Goal: Task Accomplishment & Management: Manage account settings

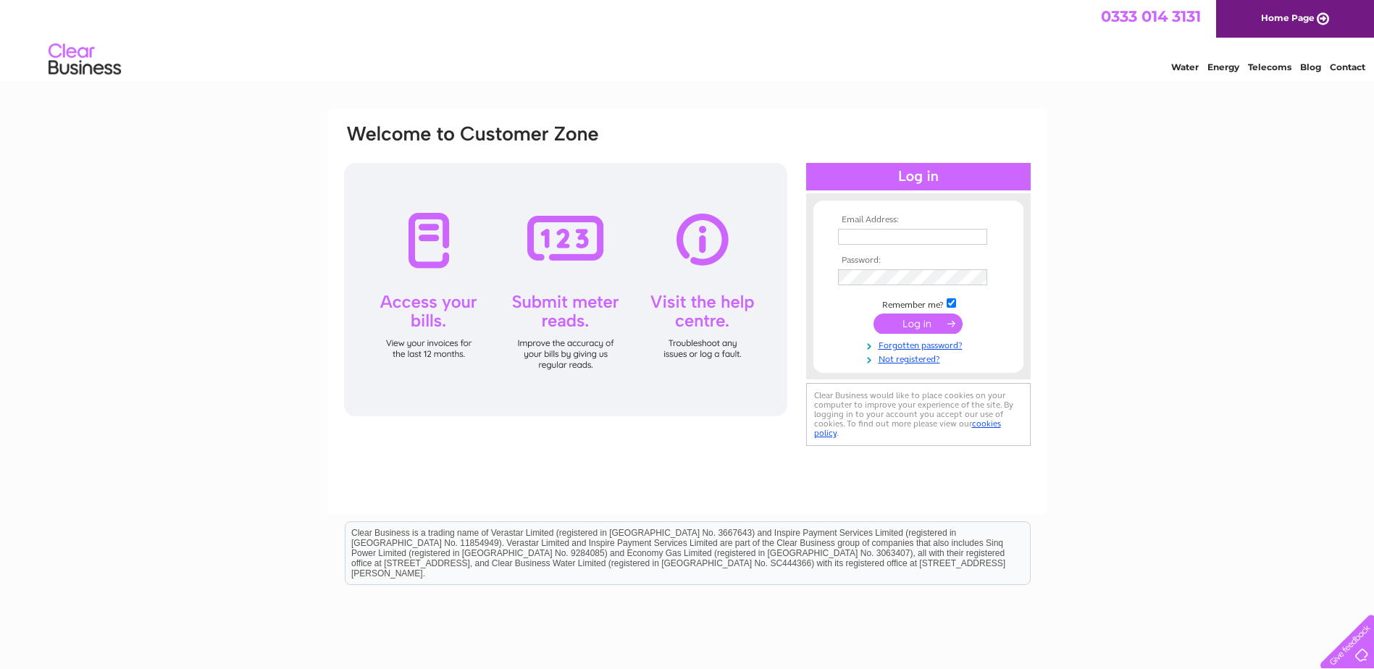
click at [870, 233] on input "text" at bounding box center [912, 237] width 149 height 16
type input "trophybox@ntlworld.com"
click at [873, 315] on input "submit" at bounding box center [917, 325] width 89 height 20
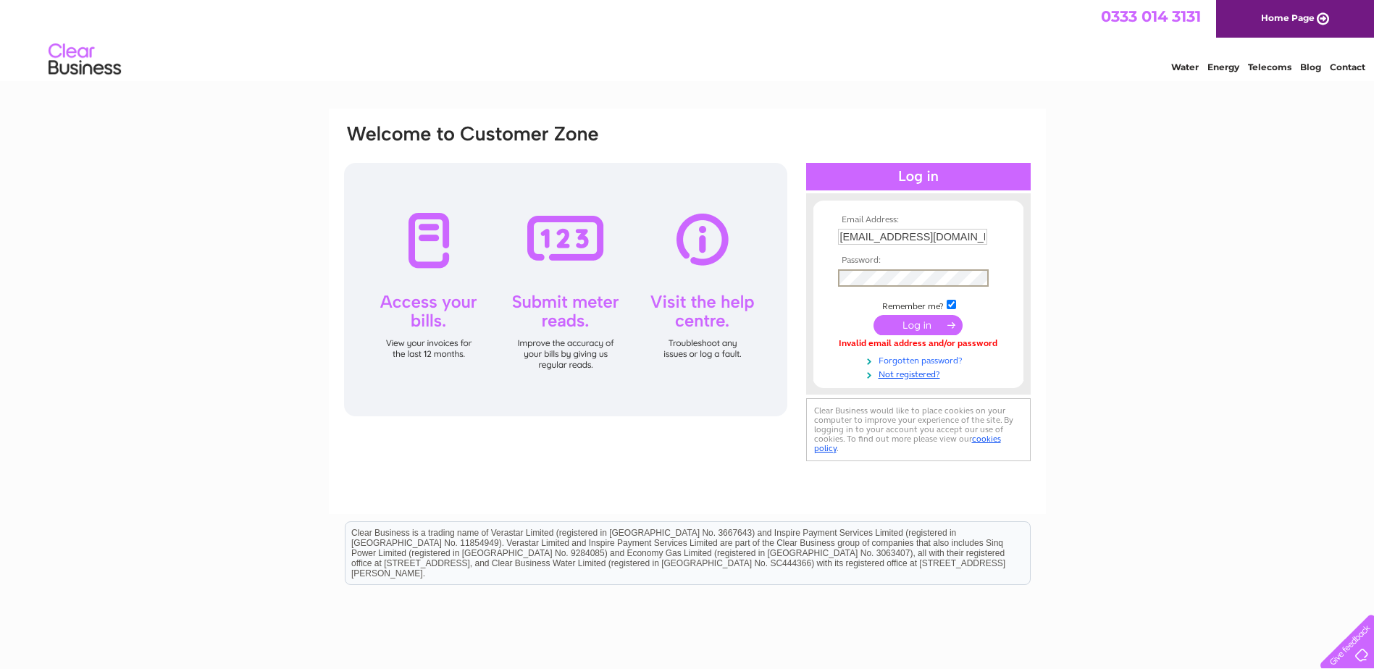
drag, startPoint x: 932, startPoint y: 357, endPoint x: 931, endPoint y: 364, distance: 7.4
click at [931, 359] on link "Forgotten password?" at bounding box center [920, 360] width 164 height 14
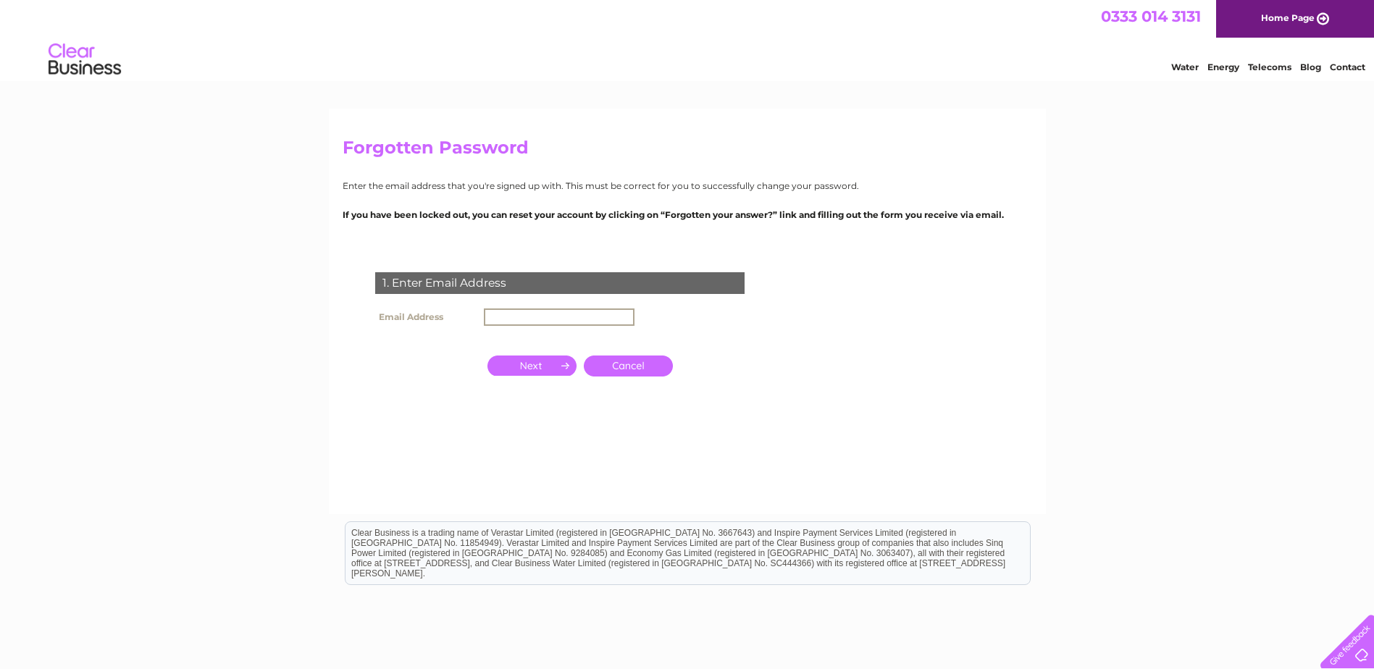
click at [539, 324] on input "text" at bounding box center [559, 316] width 151 height 17
type input "[EMAIL_ADDRESS][DOMAIN_NAME]"
click at [546, 369] on input "button" at bounding box center [531, 366] width 89 height 20
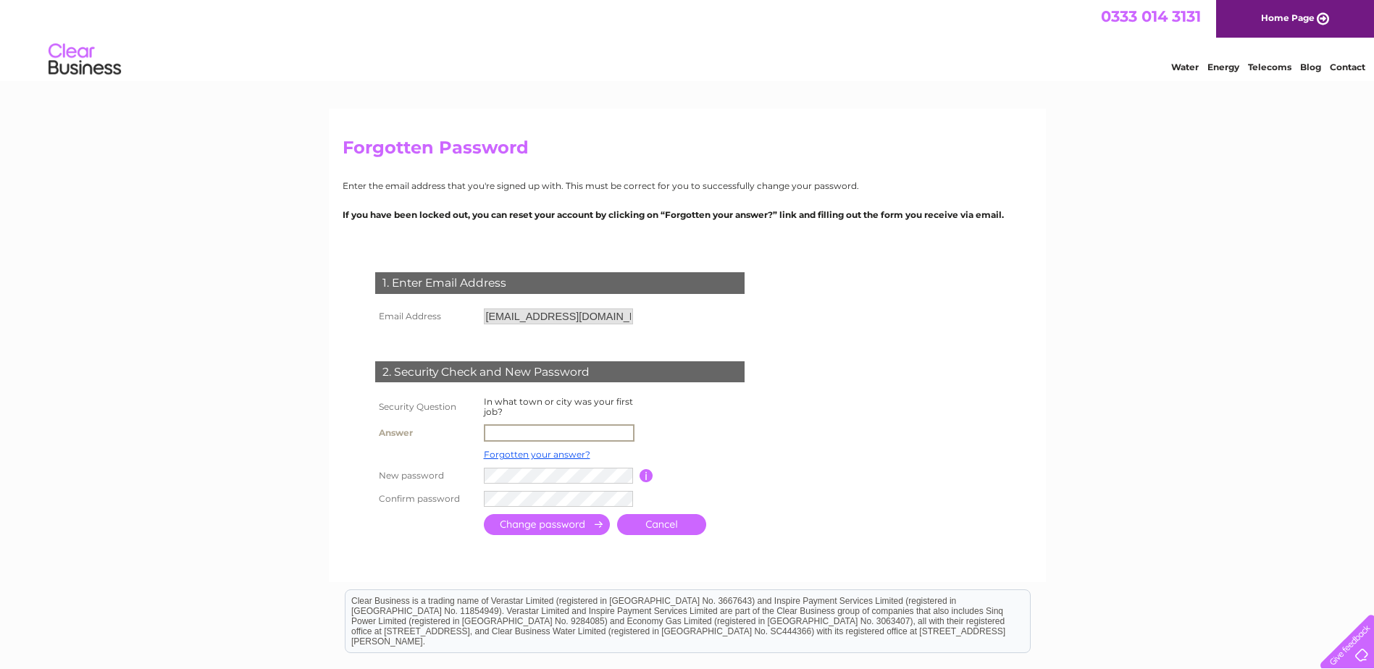
click at [534, 434] on input "text" at bounding box center [559, 432] width 151 height 17
type input "Greenock"
click at [569, 523] on input "submit" at bounding box center [547, 524] width 126 height 21
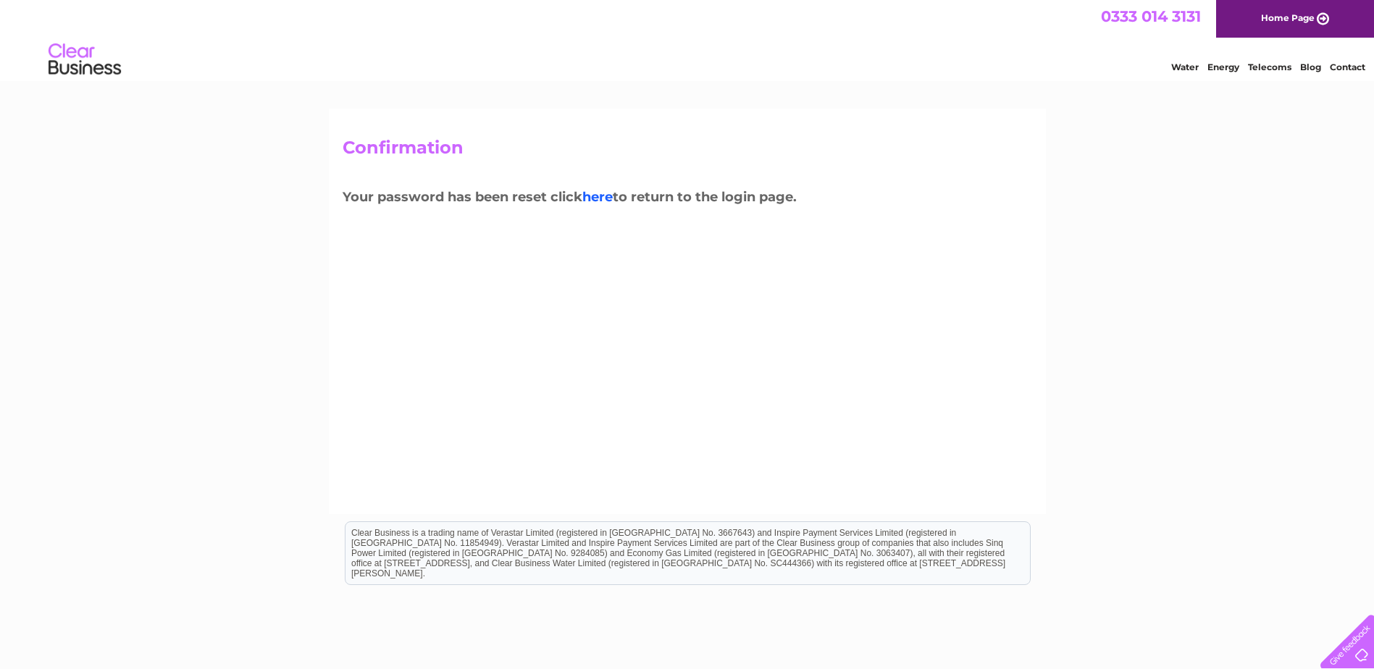
click at [592, 201] on link "here" at bounding box center [597, 197] width 30 height 16
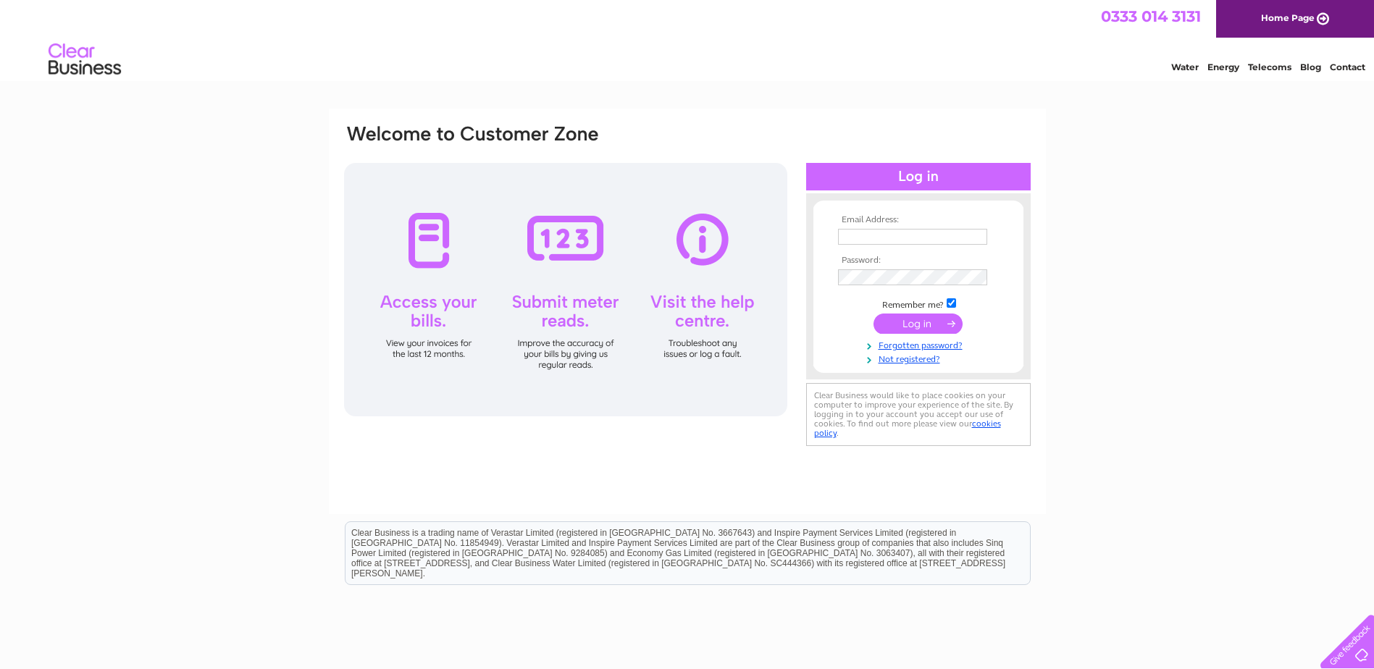
type input "[EMAIL_ADDRESS][DOMAIN_NAME]"
click at [922, 322] on input "submit" at bounding box center [917, 324] width 89 height 20
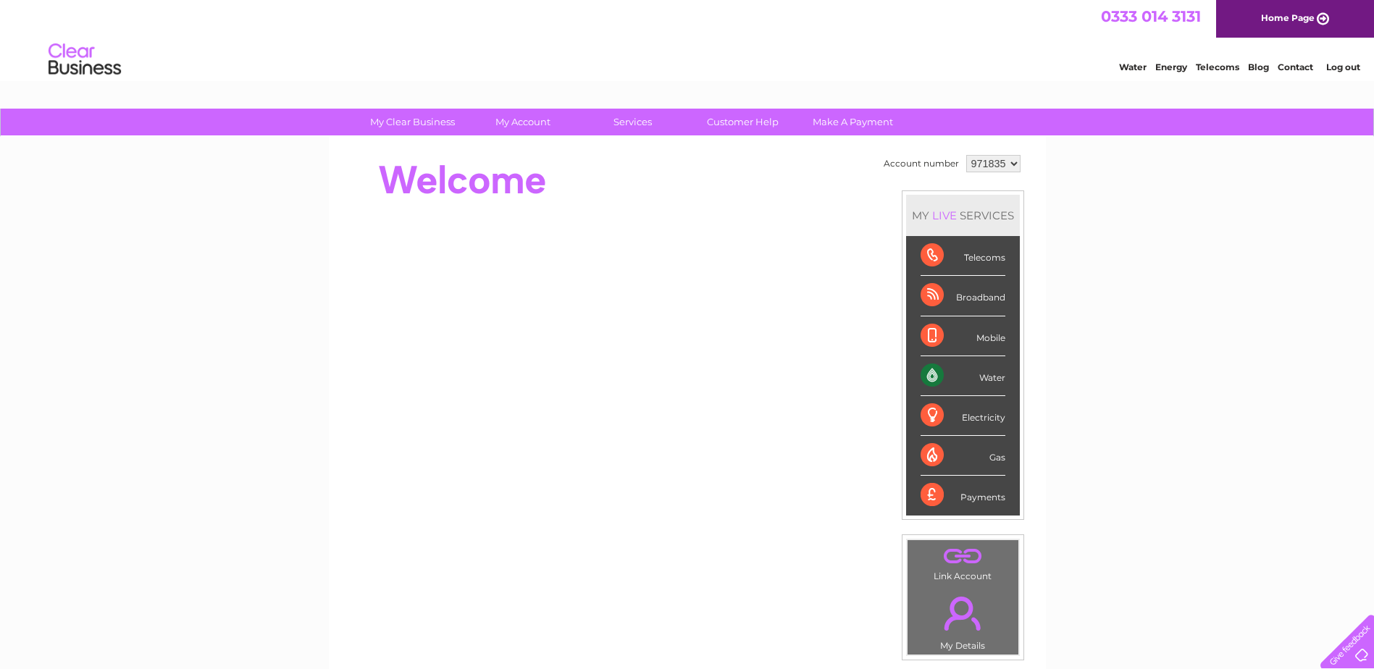
click at [980, 380] on div "Water" at bounding box center [962, 376] width 85 height 40
click at [1137, 66] on link "Water" at bounding box center [1133, 67] width 28 height 11
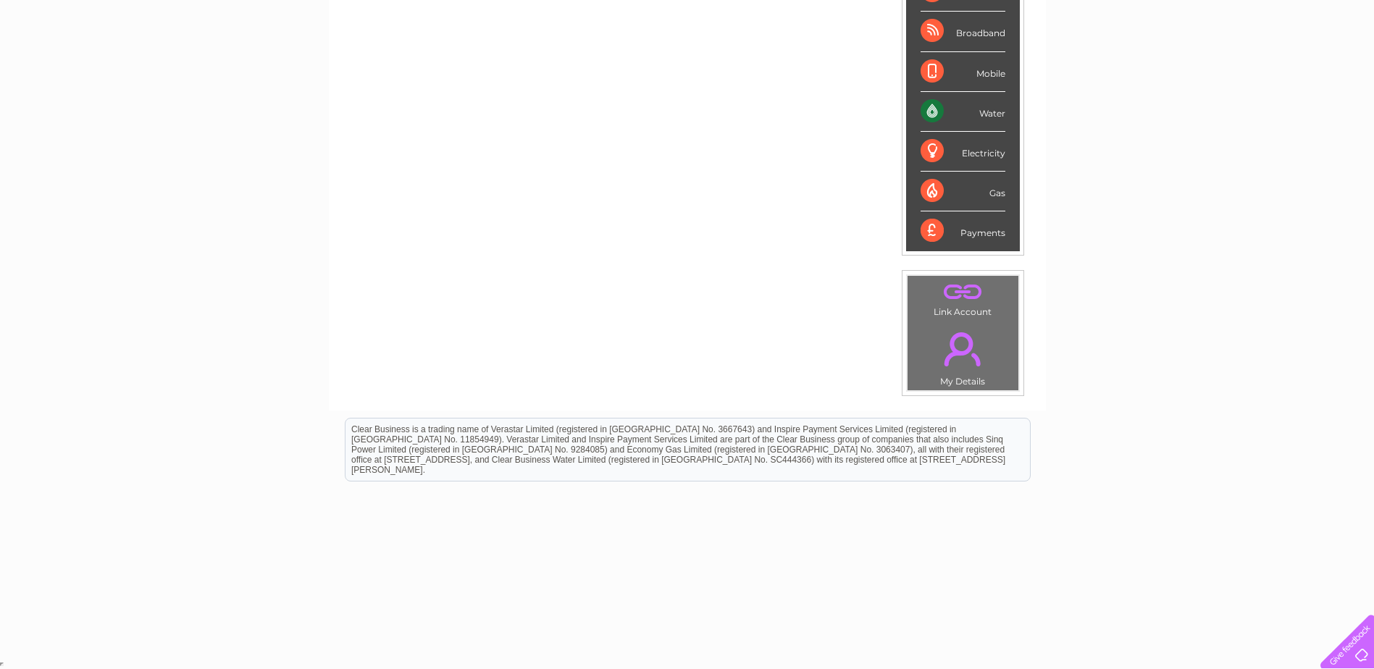
scroll to position [141, 0]
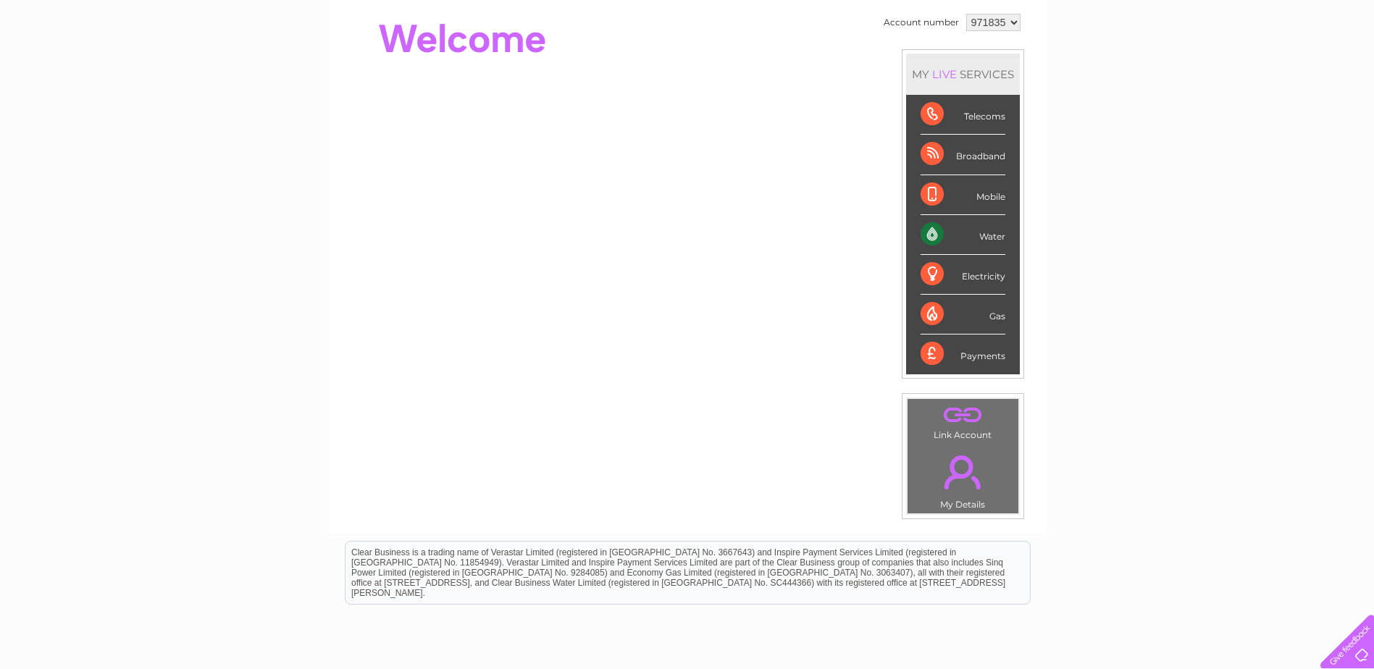
click at [967, 497] on link "." at bounding box center [963, 472] width 104 height 51
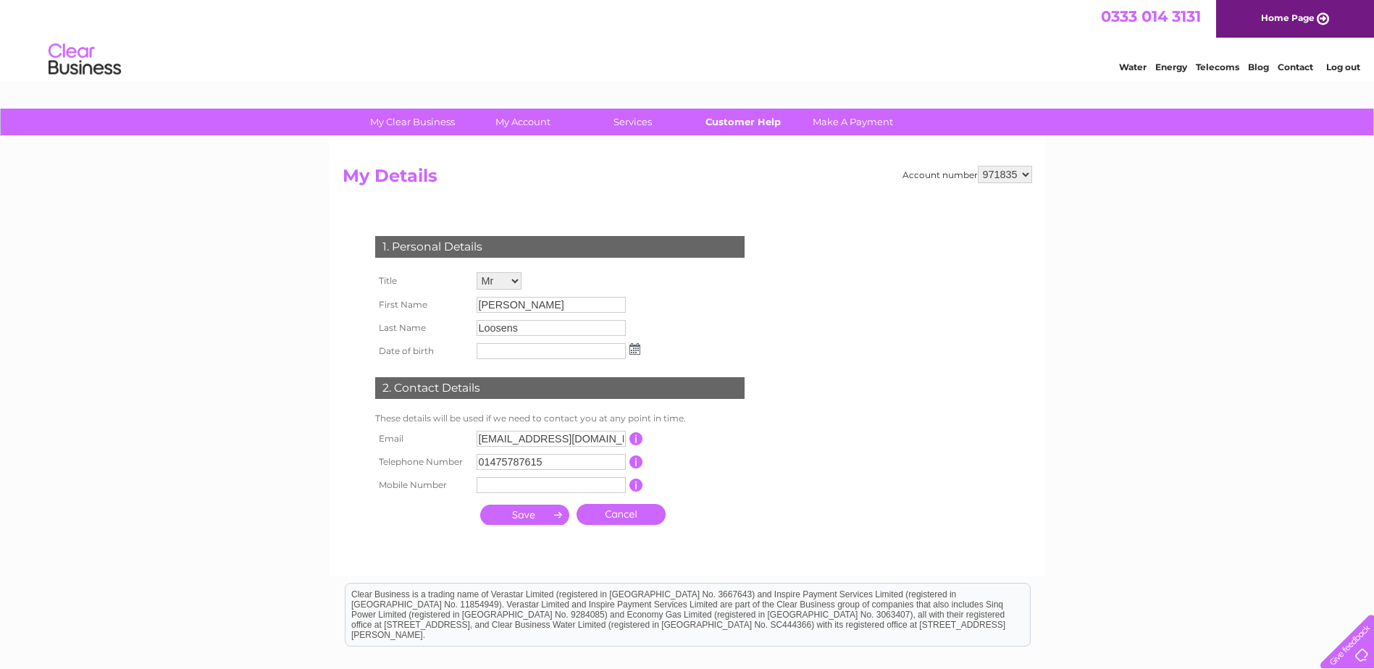
click at [735, 124] on link "Customer Help" at bounding box center [742, 122] width 119 height 27
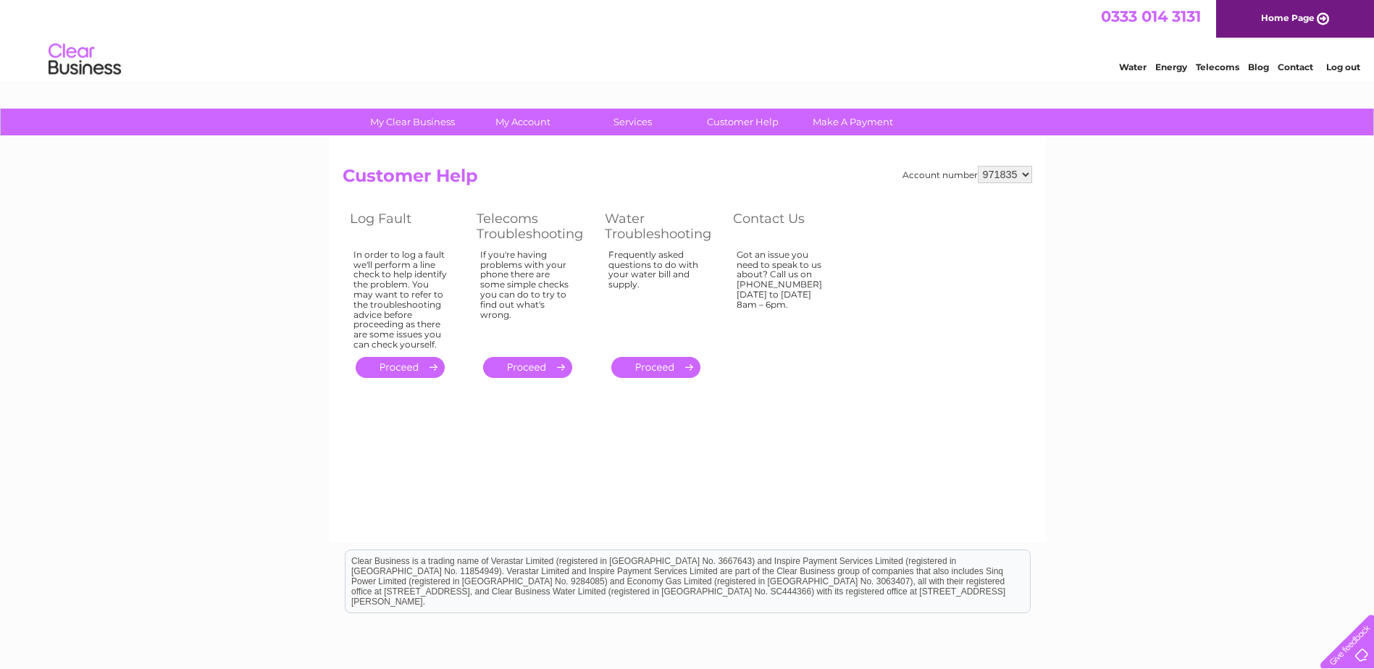
click at [1340, 70] on link "Log out" at bounding box center [1343, 67] width 34 height 11
